Goal: Task Accomplishment & Management: Manage account settings

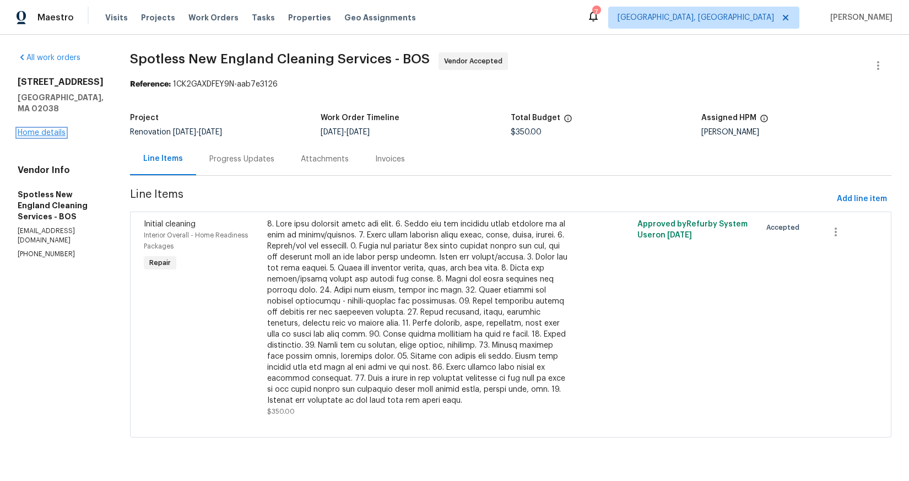
click at [42, 129] on link "Home details" at bounding box center [42, 133] width 48 height 8
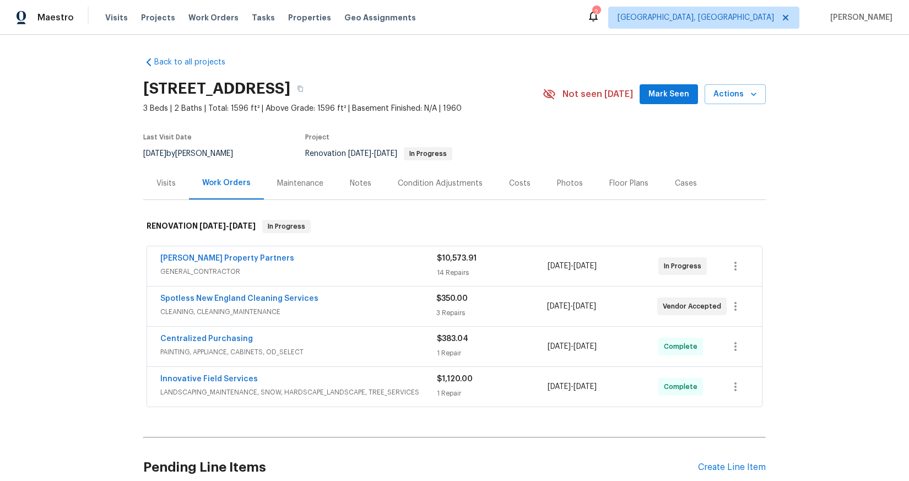
click at [478, 262] on div "$10,573.91" at bounding box center [492, 258] width 111 height 11
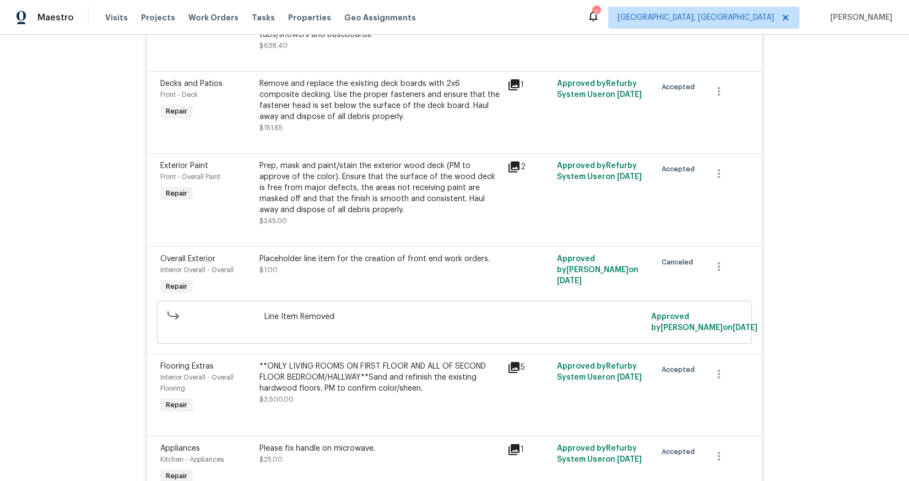
scroll to position [962, 0]
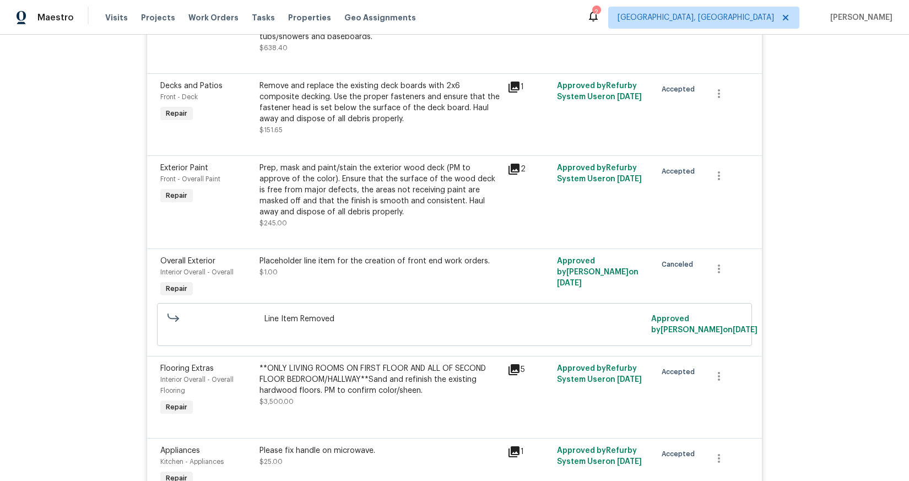
click at [362, 124] on div "Remove and replace the existing deck boards with 2x6 composite decking. Use the…" at bounding box center [379, 102] width 241 height 44
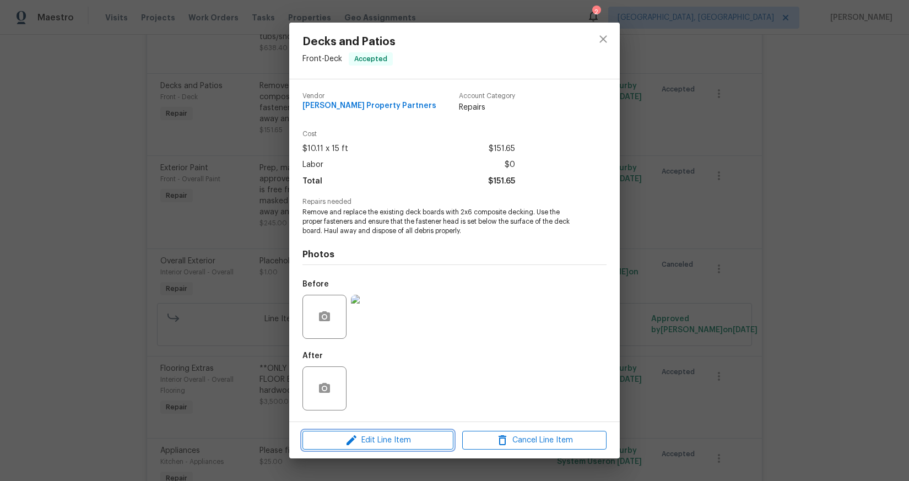
click at [387, 443] on span "Edit Line Item" at bounding box center [378, 440] width 144 height 14
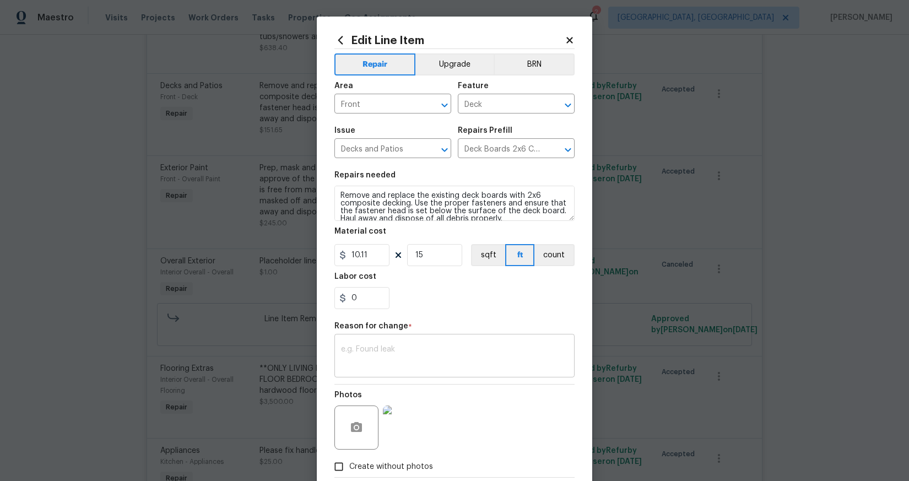
scroll to position [62, 0]
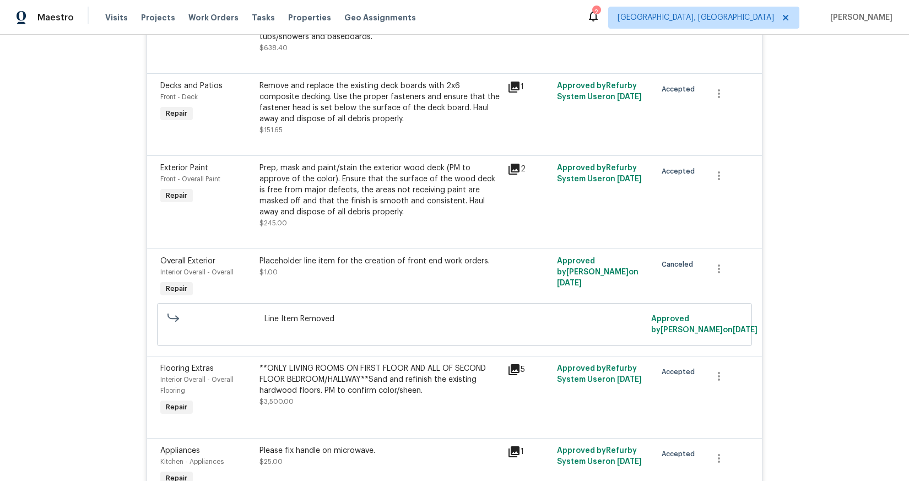
click at [867, 293] on body "Maestro Visits Projects Work Orders Tasks Properties Geo Assignments 2 Boston, …" at bounding box center [454, 240] width 909 height 481
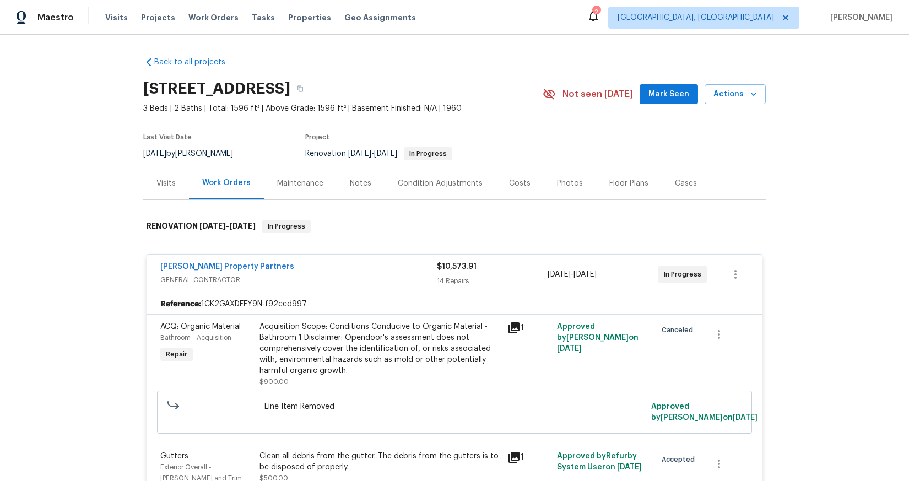
scroll to position [373, 0]
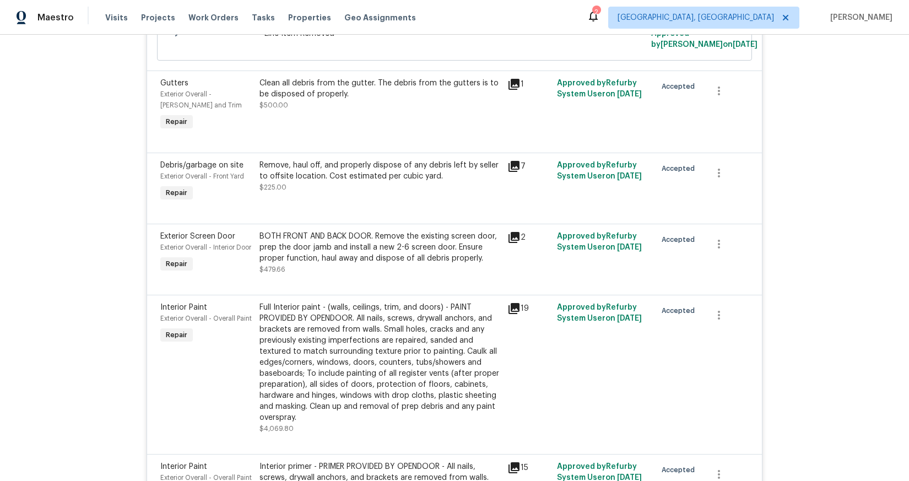
click at [508, 167] on icon at bounding box center [513, 166] width 11 height 11
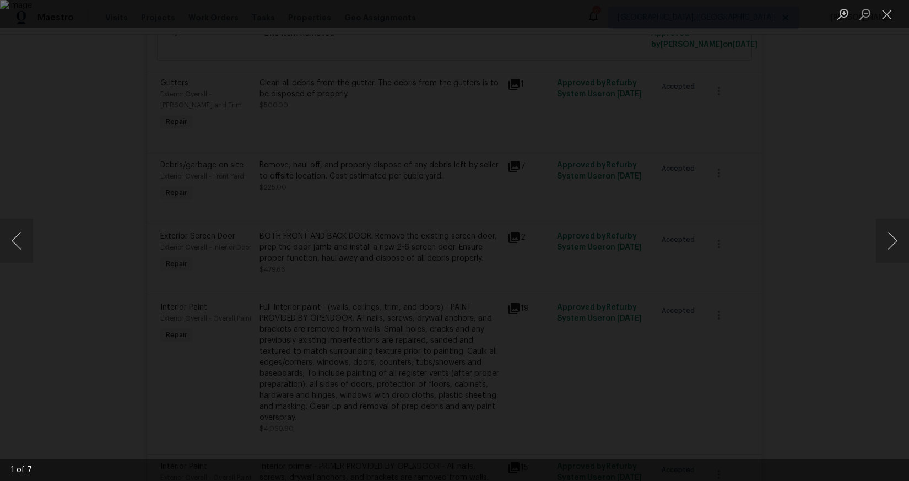
click at [833, 140] on div "Lightbox" at bounding box center [454, 240] width 909 height 481
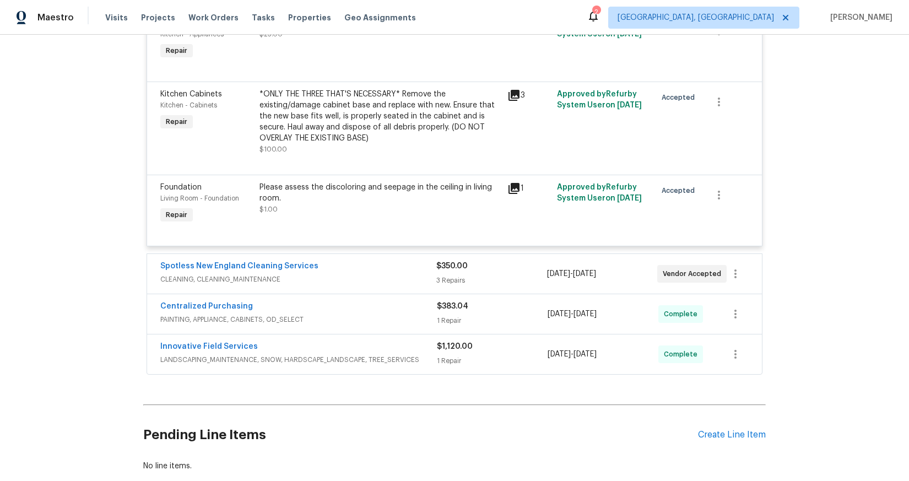
scroll to position [1378, 0]
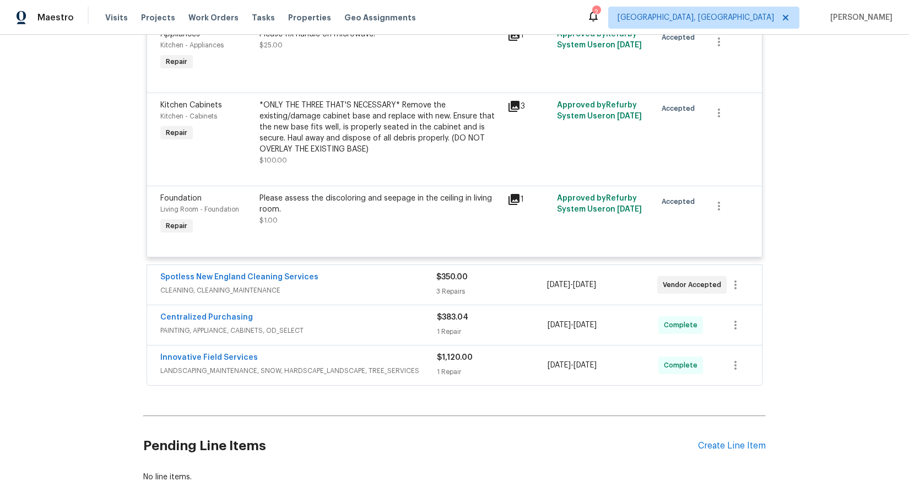
click at [349, 238] on div "Please assess the discoloring and seepage in the ceiling in living room. $1.00" at bounding box center [380, 214] width 248 height 51
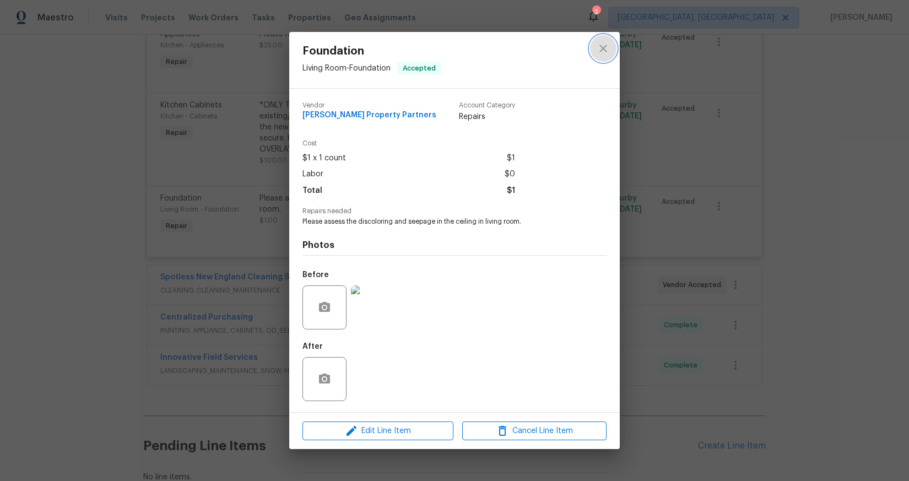
click at [609, 46] on icon "close" at bounding box center [602, 48] width 13 height 13
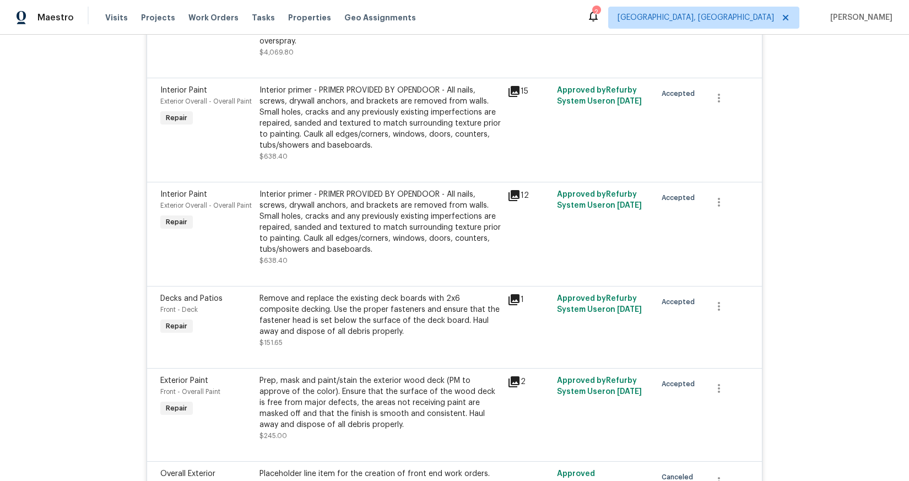
scroll to position [762, 0]
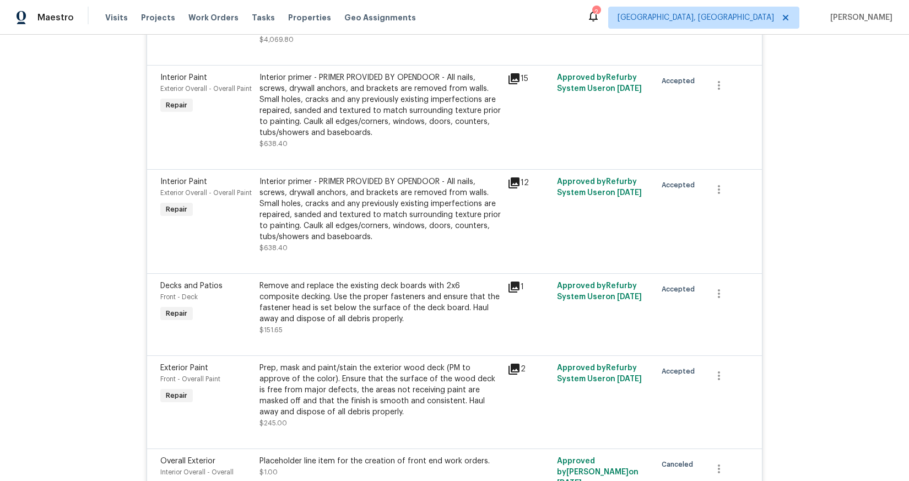
click at [362, 321] on div "Remove and replace the existing deck boards with 2x6 composite decking. Use the…" at bounding box center [379, 302] width 241 height 44
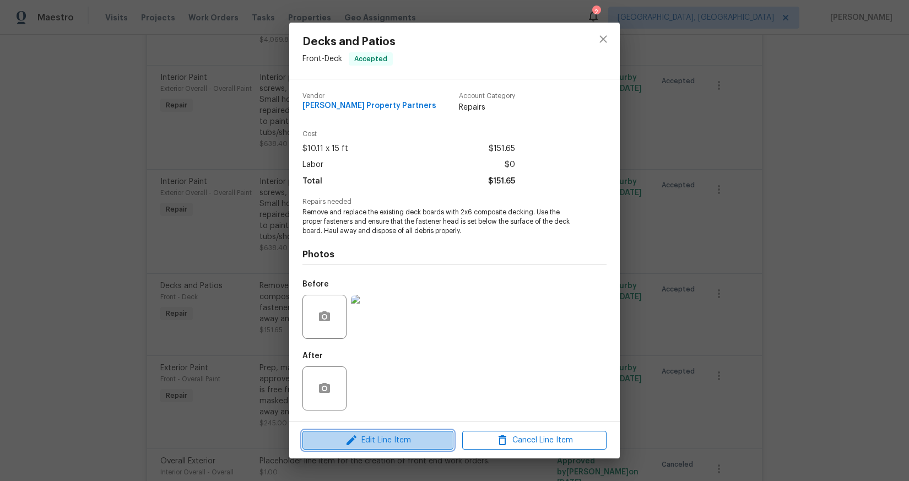
click at [374, 440] on span "Edit Line Item" at bounding box center [378, 440] width 144 height 14
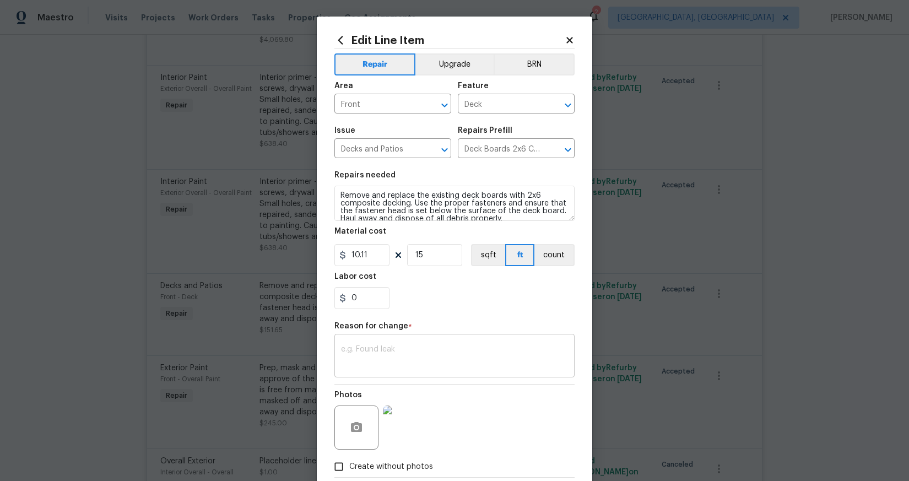
click at [370, 348] on textarea at bounding box center [454, 356] width 227 height 23
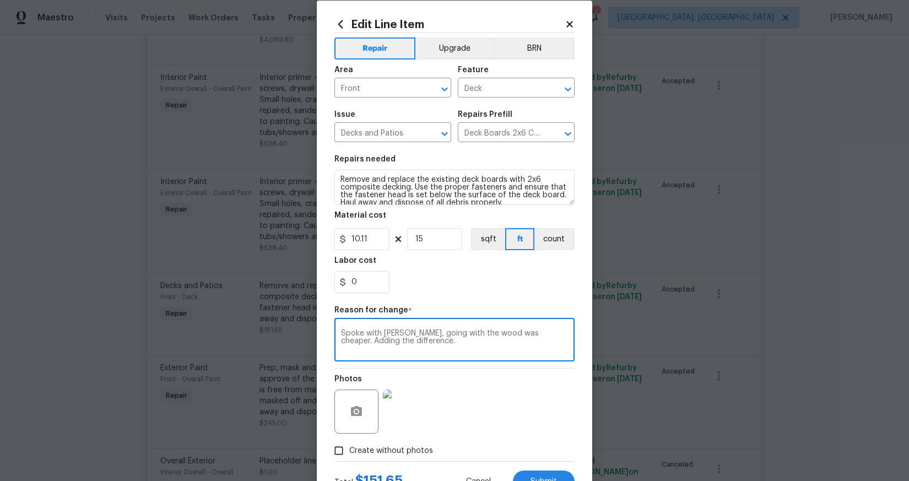
scroll to position [62, 0]
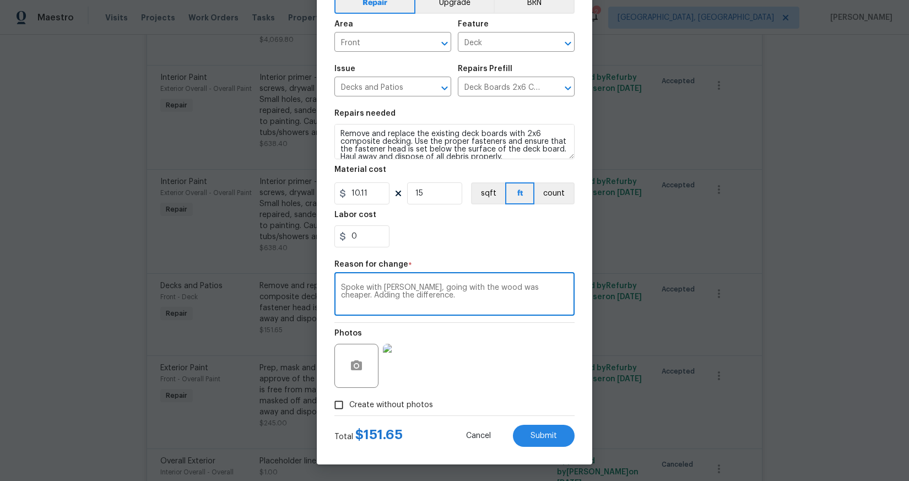
type textarea "Spoke with Gabriel, going with the wood was cheaper. Adding the difference."
click at [367, 234] on input "0" at bounding box center [361, 236] width 55 height 22
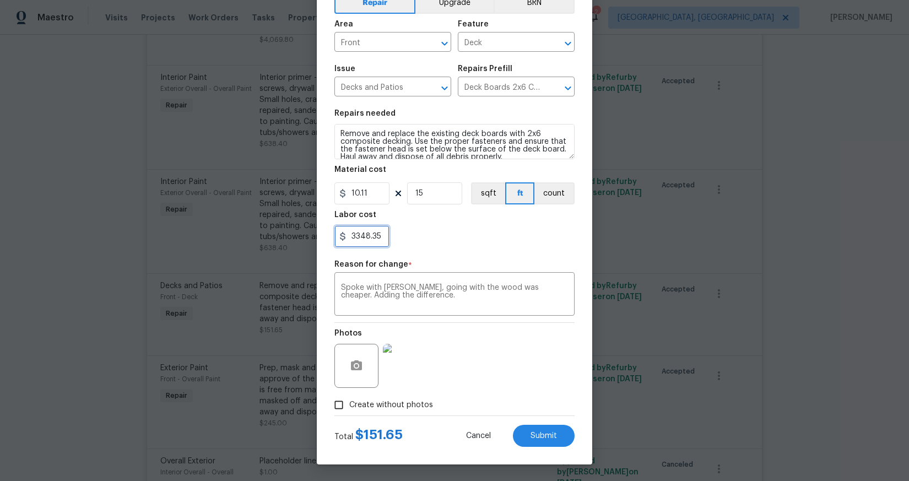
type input "3348.35"
click at [490, 215] on div "Labor cost" at bounding box center [454, 218] width 240 height 14
click at [554, 446] on button "Submit" at bounding box center [544, 436] width 62 height 22
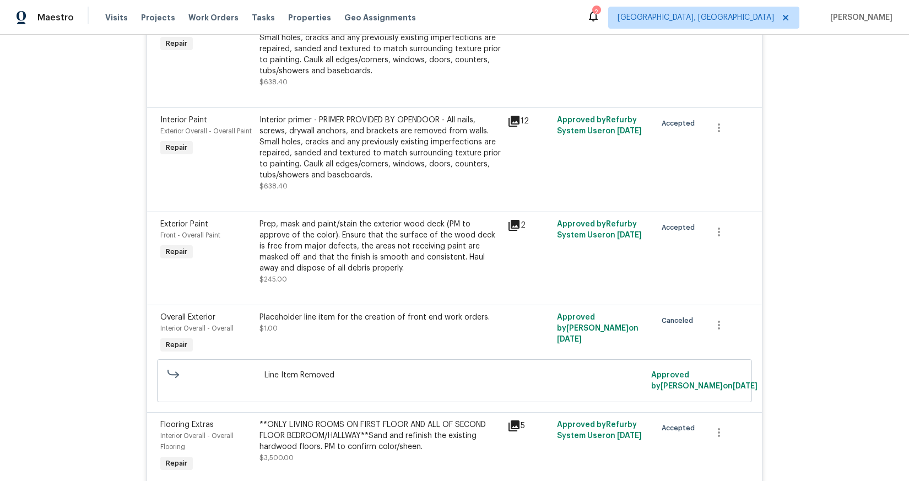
scroll to position [1374, 0]
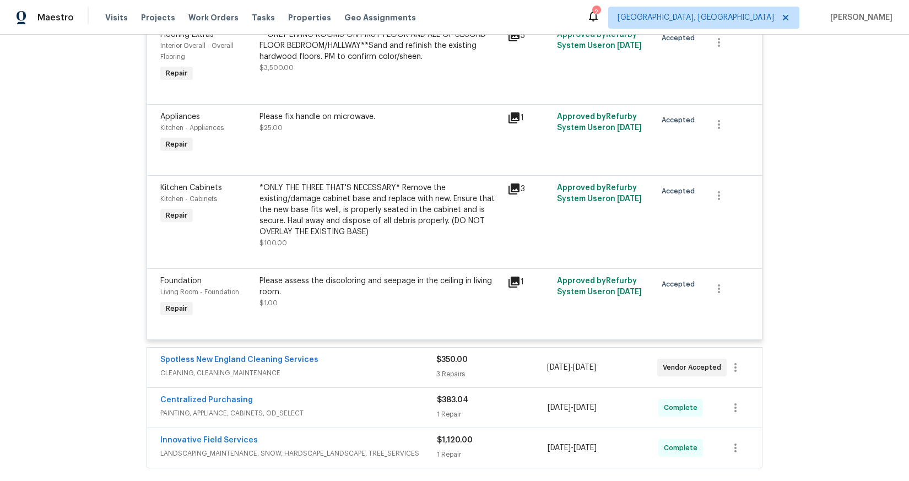
click at [328, 322] on div "Please assess the discoloring and seepage in the ceiling in living room. $1.00" at bounding box center [380, 297] width 248 height 51
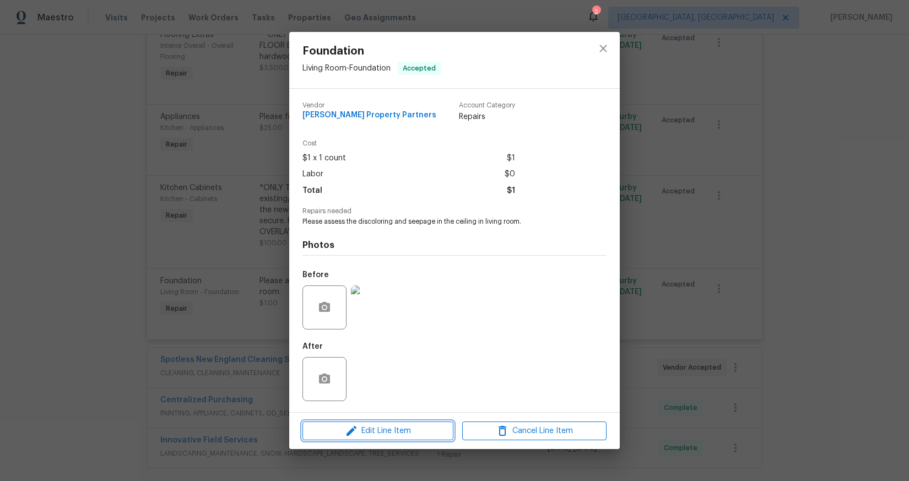
click at [374, 424] on span "Edit Line Item" at bounding box center [378, 431] width 144 height 14
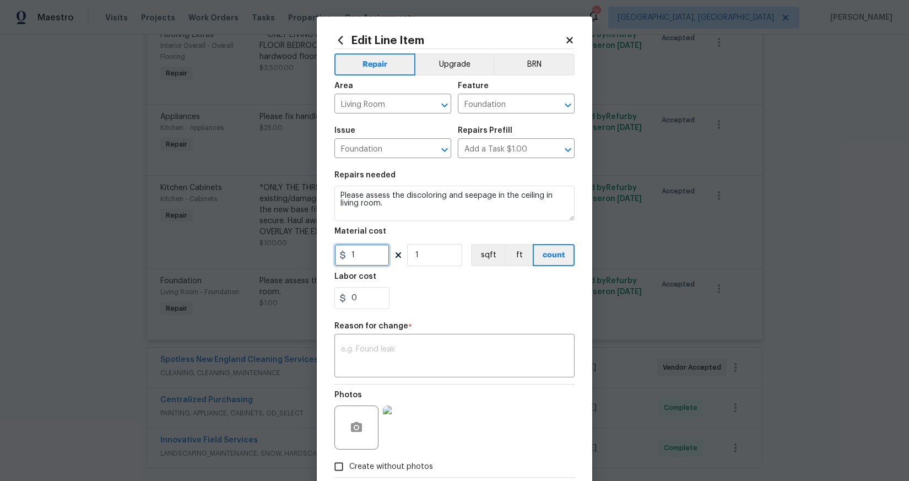
click at [350, 256] on input "1" at bounding box center [361, 255] width 55 height 22
type input "800"
click at [418, 353] on textarea at bounding box center [454, 356] width 227 height 23
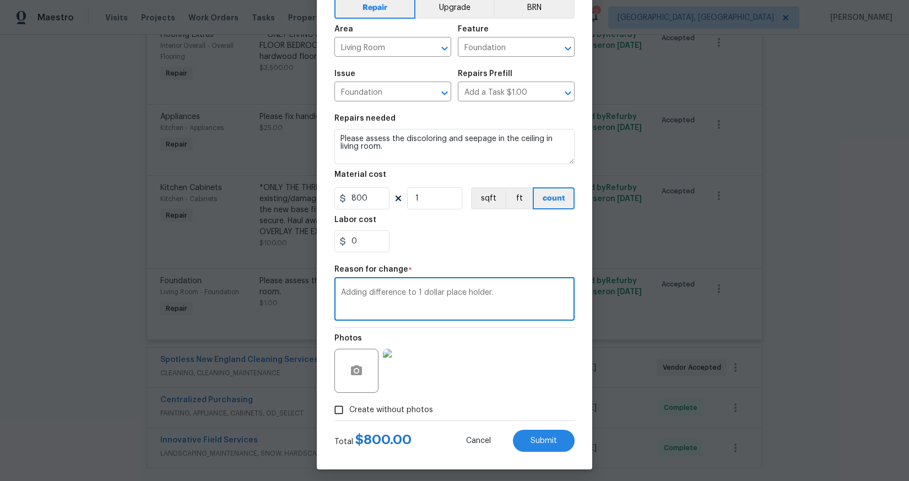
scroll to position [62, 0]
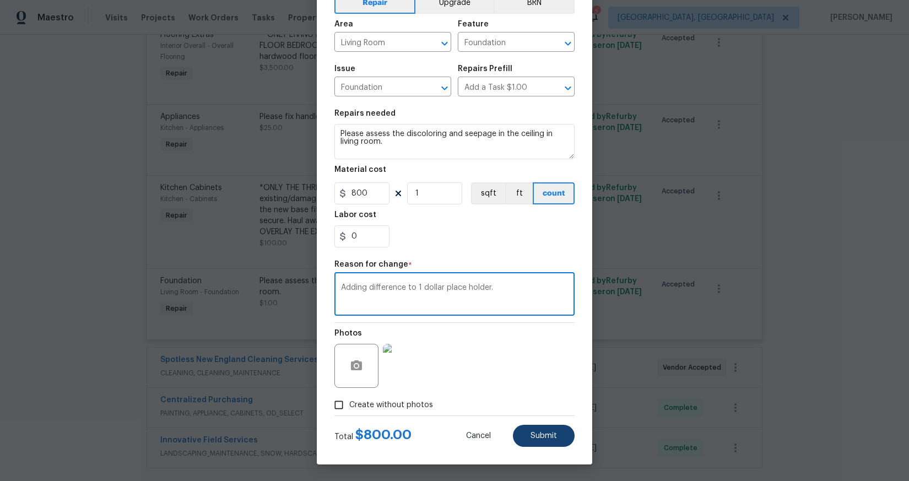
type textarea "Adding difference to 1 dollar place holder."
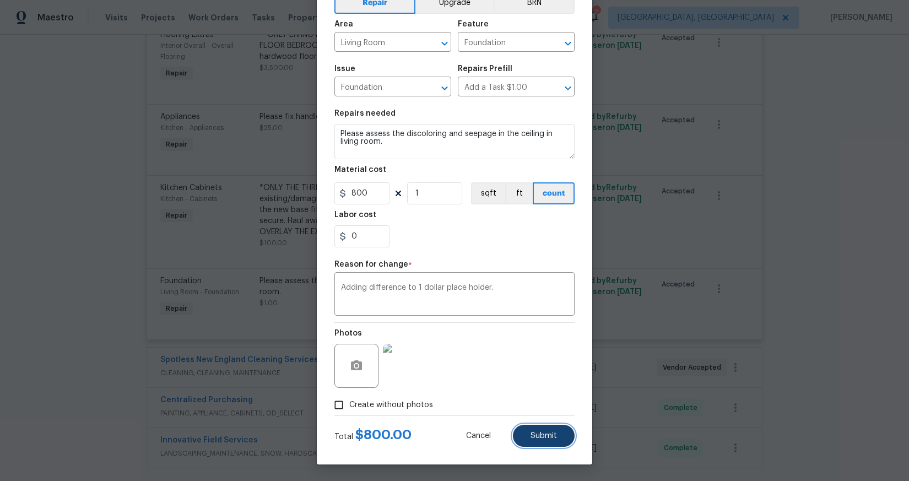
click at [547, 433] on span "Submit" at bounding box center [543, 436] width 26 height 8
type input "1"
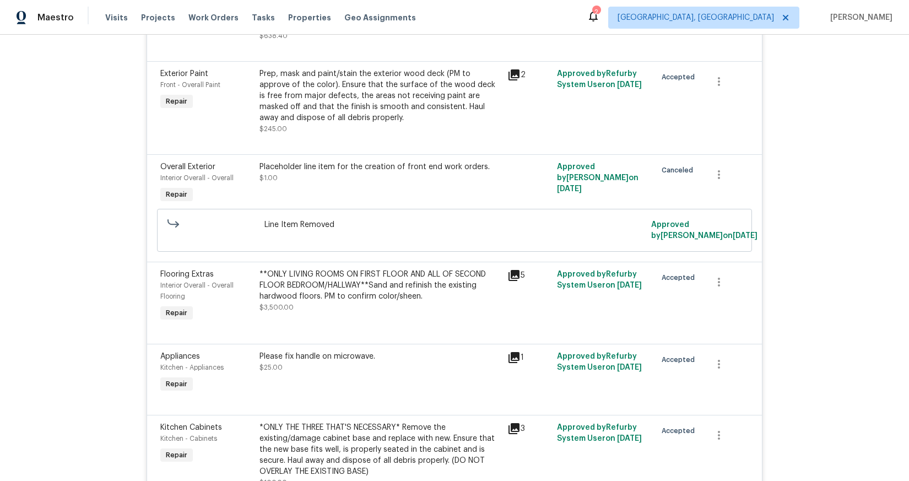
scroll to position [1276, 0]
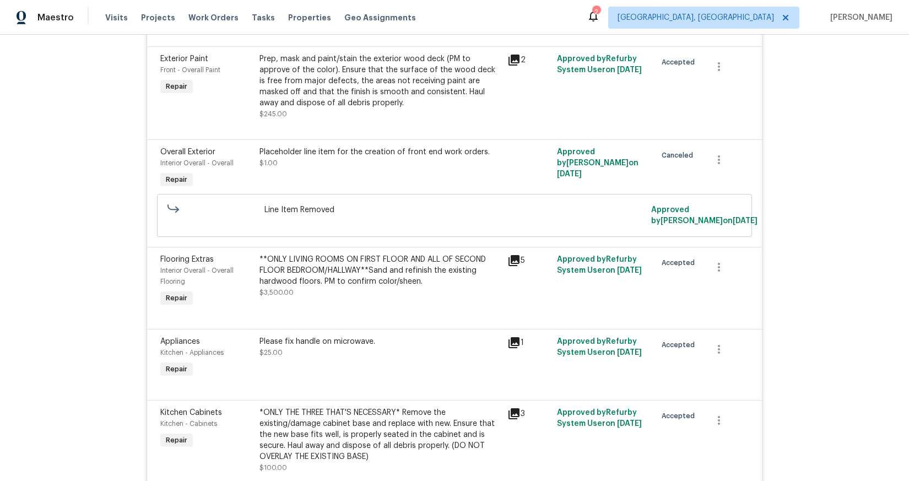
click at [345, 298] on div "**ONLY LIVING ROOMS ON FIRST FLOOR AND ALL OF SECOND FLOOR BEDROOM/HALLWAY**San…" at bounding box center [379, 276] width 241 height 44
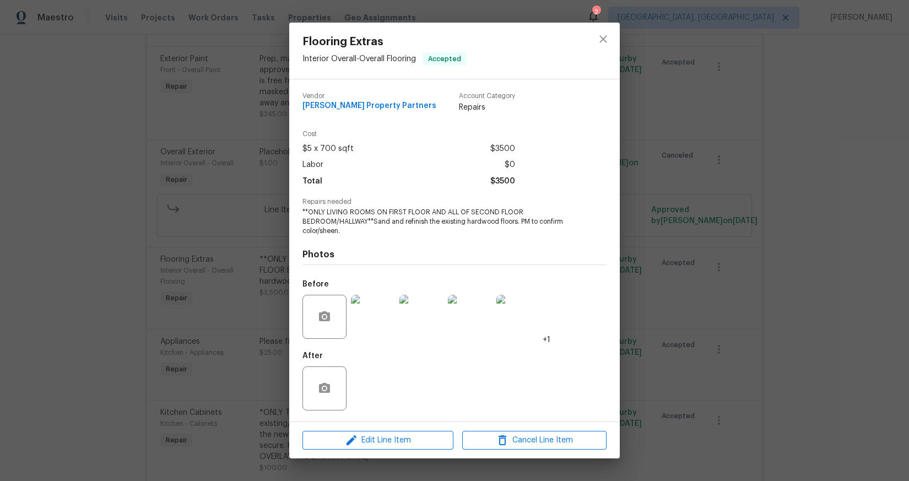
click at [389, 449] on div "Edit Line Item Cancel Line Item" at bounding box center [454, 440] width 330 height 37
click at [389, 448] on button "Edit Line Item" at bounding box center [377, 440] width 151 height 19
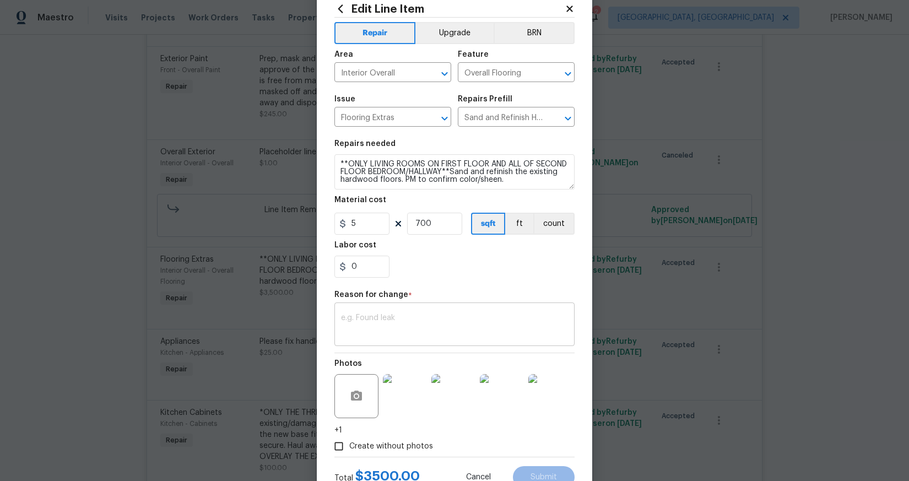
scroll to position [73, 0]
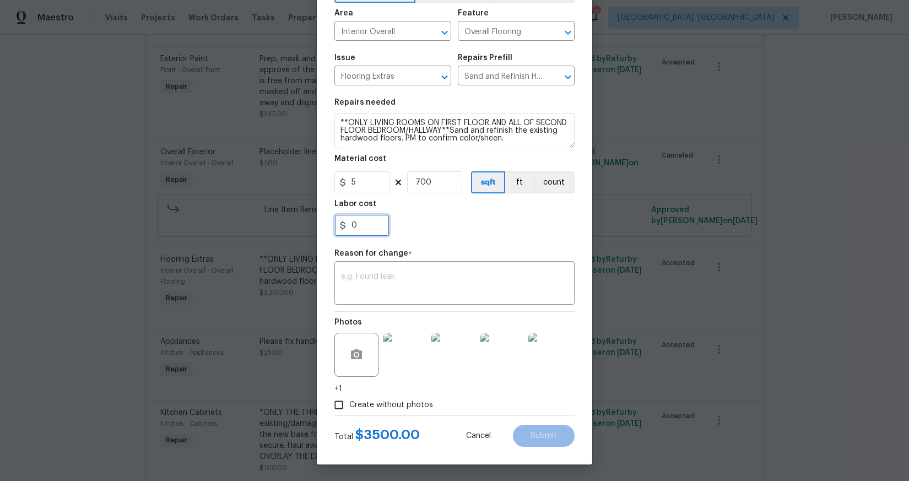
click at [370, 229] on input "0" at bounding box center [361, 225] width 55 height 22
type input "2500"
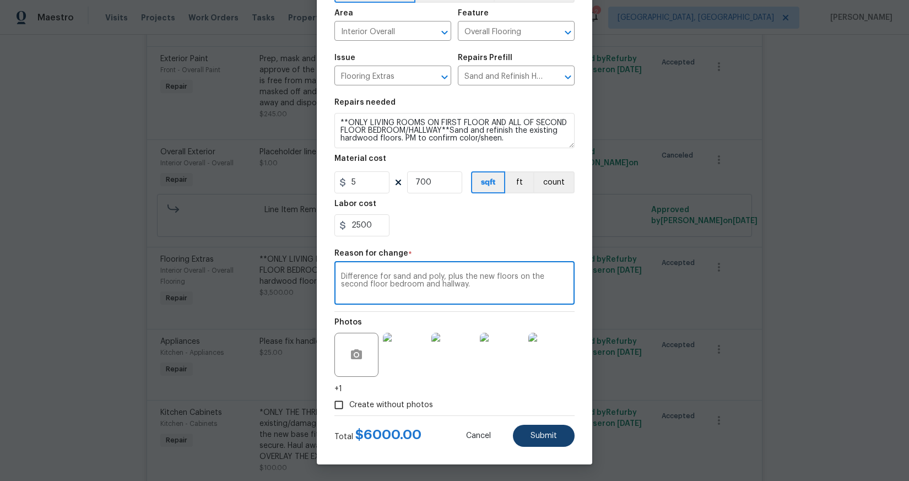
type textarea "Difference for sand and poly, plus the new floors on the second floor bedroom a…"
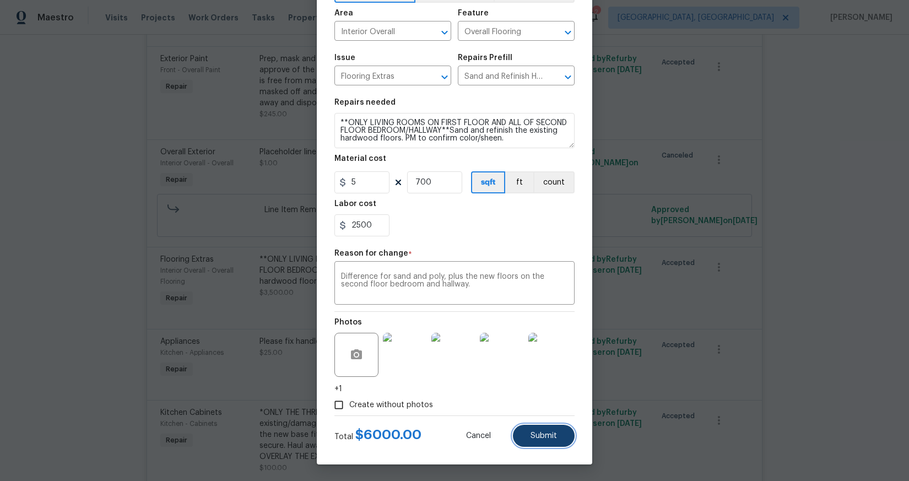
click at [540, 441] on button "Submit" at bounding box center [544, 436] width 62 height 22
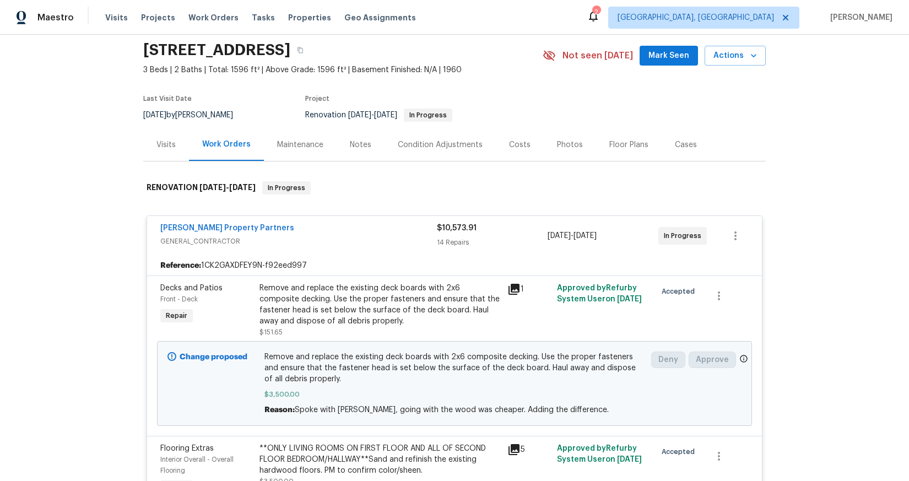
scroll to position [0, 0]
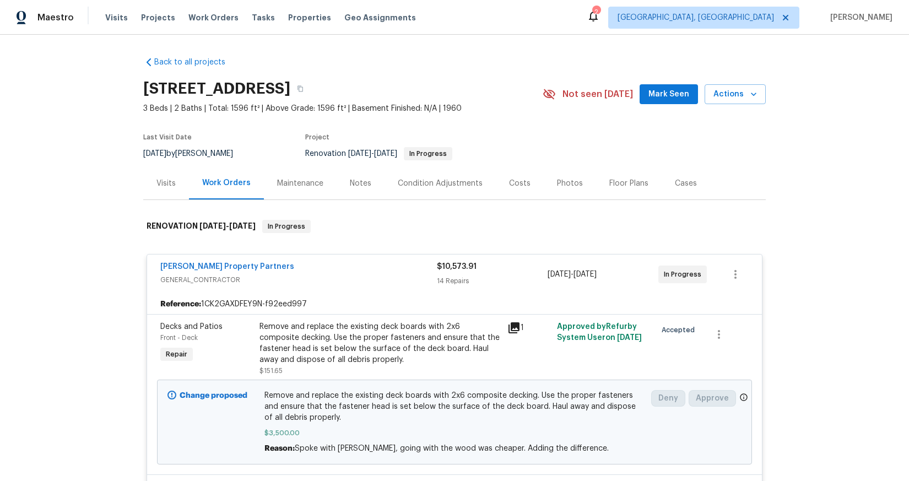
click at [161, 187] on div "Visits" at bounding box center [165, 183] width 19 height 11
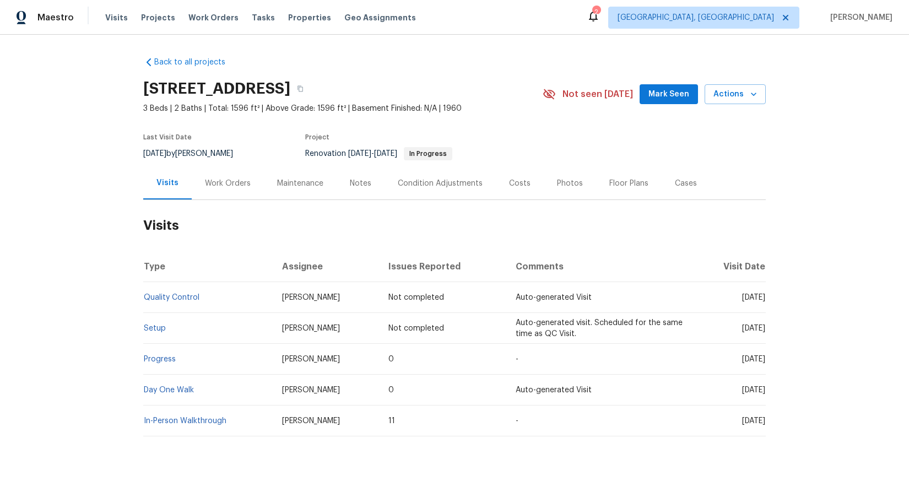
click at [221, 181] on div "Work Orders" at bounding box center [228, 183] width 46 height 11
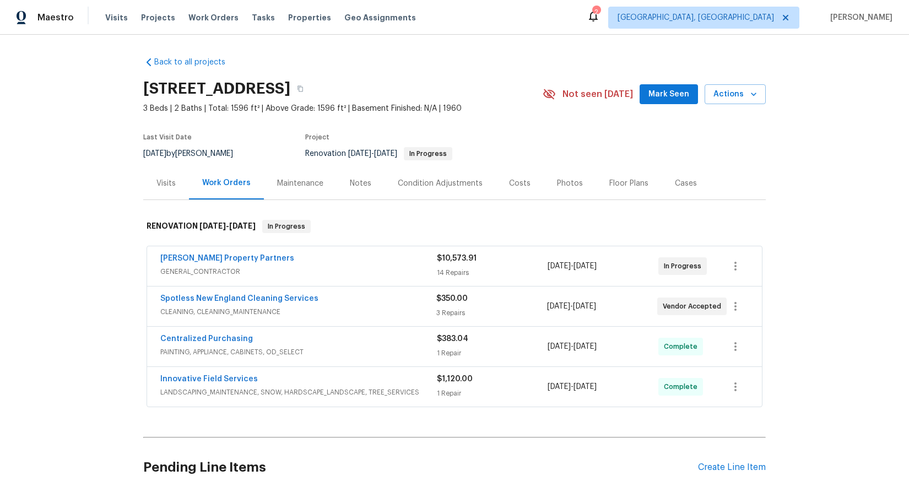
click at [319, 264] on div "[PERSON_NAME] Property Partners" at bounding box center [298, 259] width 276 height 13
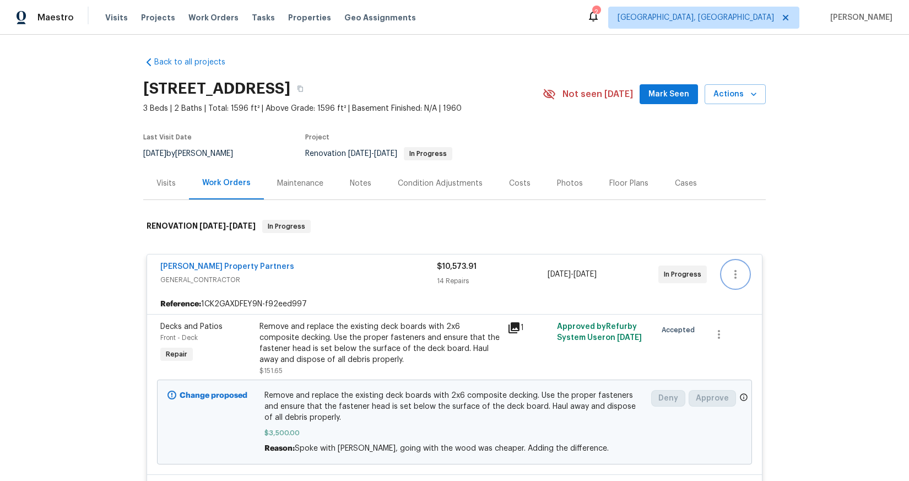
click at [730, 277] on icon "button" at bounding box center [735, 274] width 13 height 13
click at [730, 277] on li "Edit" at bounding box center [777, 274] width 119 height 18
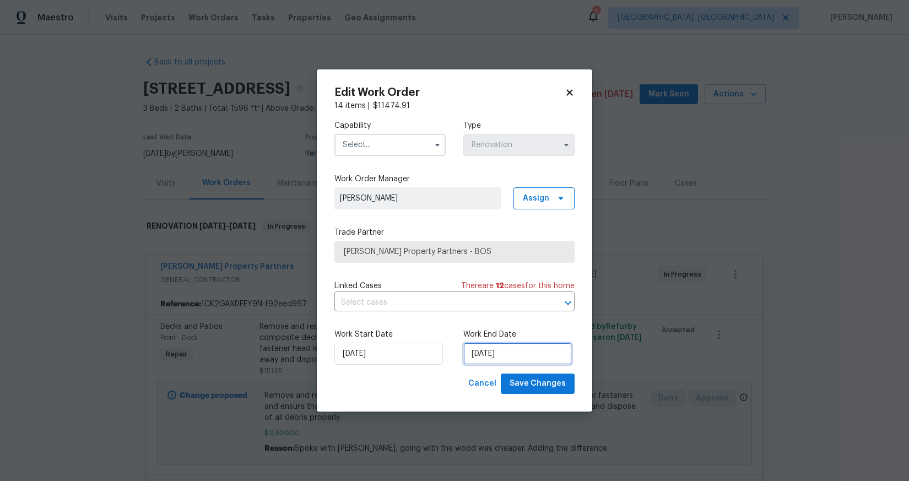
select select "8"
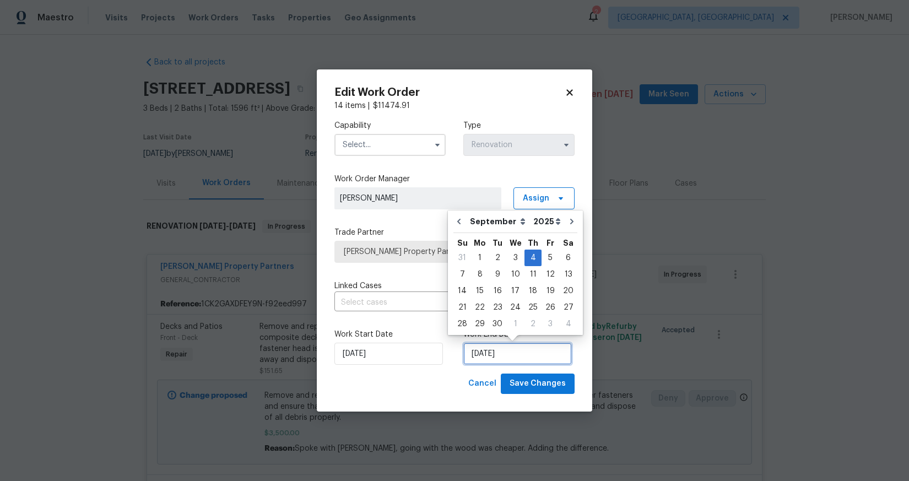
click at [511, 357] on input "[DATE]" at bounding box center [517, 354] width 108 height 22
click at [549, 263] on div "5" at bounding box center [550, 257] width 18 height 15
type input "9/5/2025"
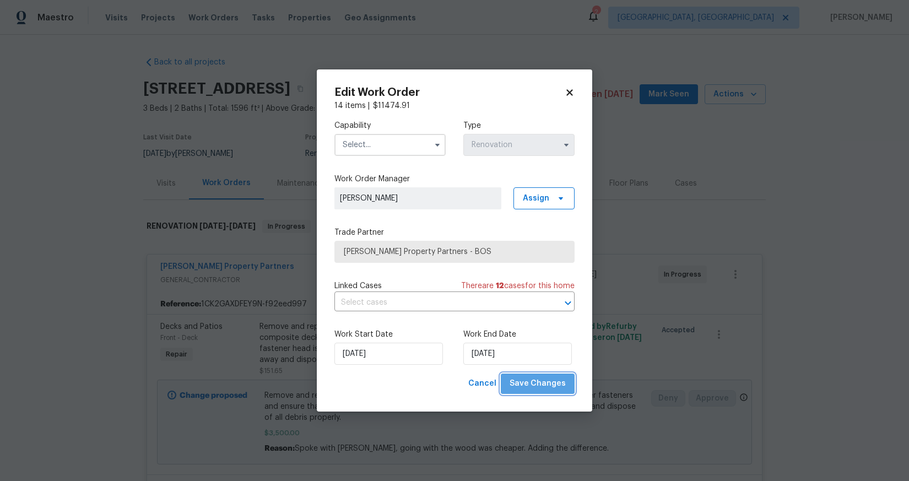
click at [546, 388] on span "Save Changes" at bounding box center [537, 384] width 56 height 14
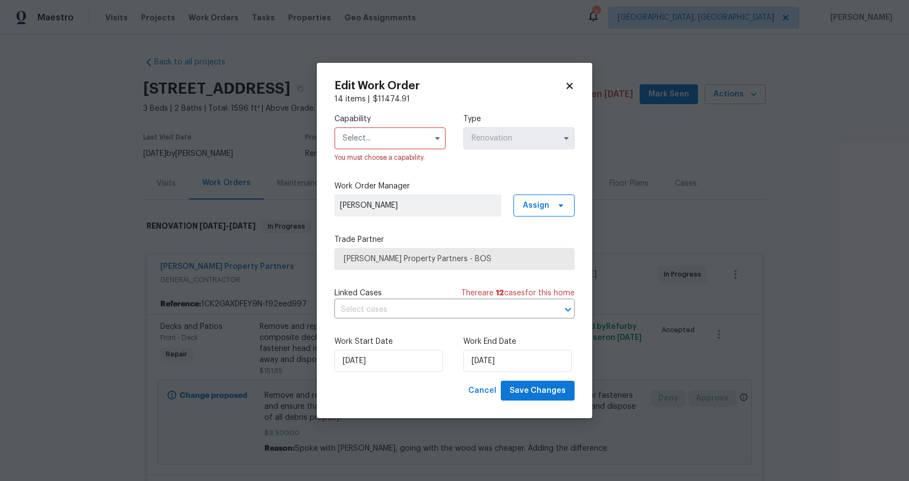
click at [405, 126] on div "Capability You must choose a capability." at bounding box center [389, 138] width 111 height 50
click at [409, 134] on input "text" at bounding box center [389, 138] width 111 height 22
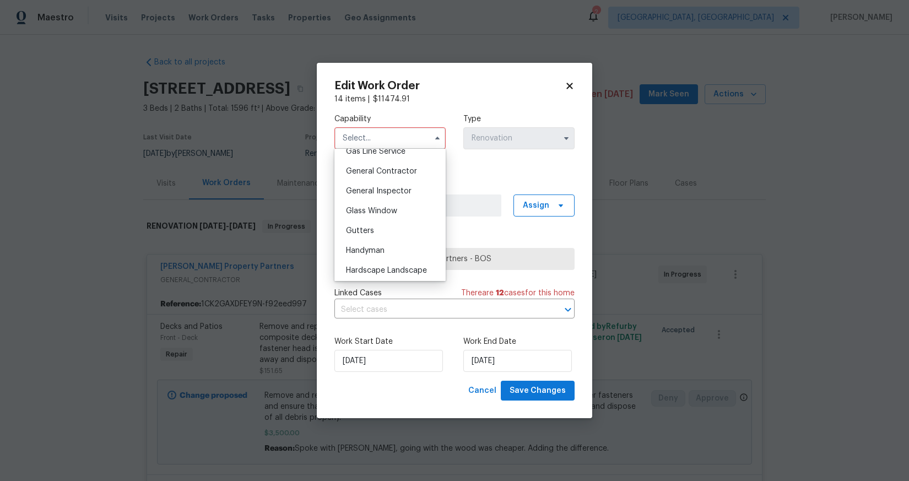
scroll to position [514, 0]
click at [406, 183] on div "General Contractor" at bounding box center [390, 174] width 106 height 20
type input "General Contractor"
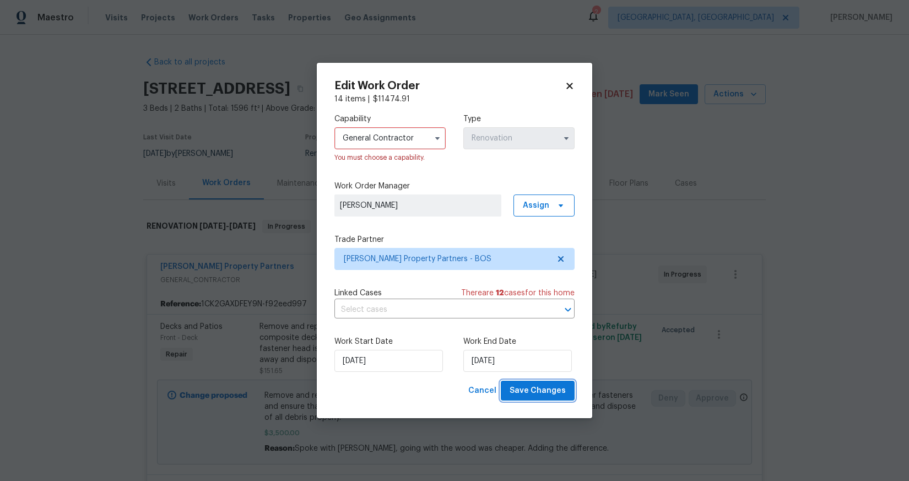
click at [541, 394] on span "Save Changes" at bounding box center [537, 391] width 56 height 14
